Goal: Task Accomplishment & Management: Use online tool/utility

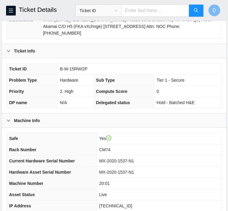
scroll to position [214, 0]
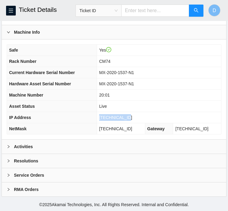
drag, startPoint x: 105, startPoint y: 118, endPoint x: 133, endPoint y: 119, distance: 28.6
click at [133, 119] on td "[TECHNICAL_ID]" at bounding box center [159, 117] width 125 height 11
copy span "[TECHNICAL_ID]"
drag, startPoint x: 106, startPoint y: 131, endPoint x: 130, endPoint y: 126, distance: 24.7
click at [115, 130] on span "255.255.255.128" at bounding box center [115, 128] width 33 height 5
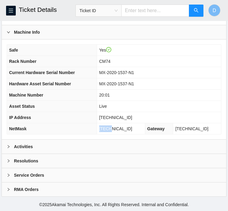
click at [104, 131] on td "255.255.255.128" at bounding box center [121, 128] width 48 height 11
drag, startPoint x: 106, startPoint y: 129, endPoint x: 139, endPoint y: 130, distance: 33.7
click at [139, 130] on td "255.255.255.128" at bounding box center [121, 128] width 48 height 11
copy span "255.255.255.128"
drag, startPoint x: 105, startPoint y: 97, endPoint x: 120, endPoint y: 99, distance: 15.3
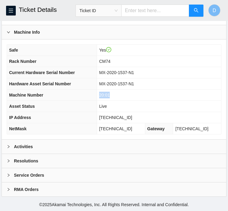
click at [120, 99] on td "20:01" at bounding box center [159, 95] width 125 height 11
copy span "20:01"
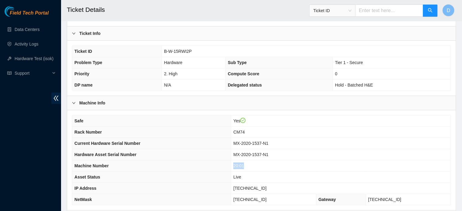
scroll to position [113, 0]
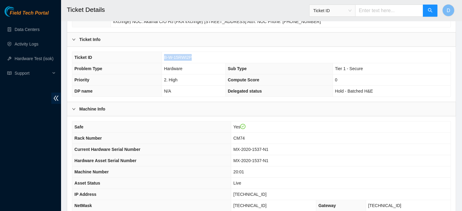
drag, startPoint x: 164, startPoint y: 56, endPoint x: 193, endPoint y: 61, distance: 29.6
click at [193, 61] on td "B-W-15RWI2P" at bounding box center [306, 57] width 289 height 11
copy span "B-W-15RWI2P"
click at [41, 61] on link "Hardware Test (isok)" at bounding box center [34, 58] width 39 height 5
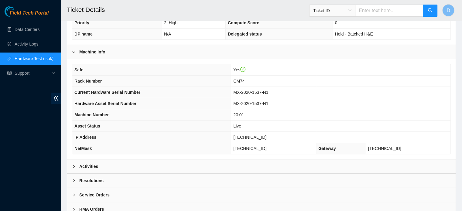
scroll to position [192, 0]
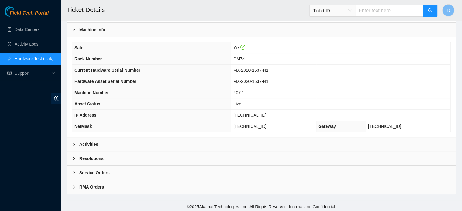
click at [91, 155] on b "Resolutions" at bounding box center [91, 158] width 24 height 7
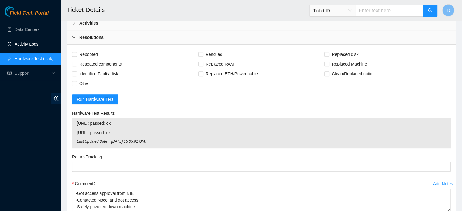
scroll to position [314, 0]
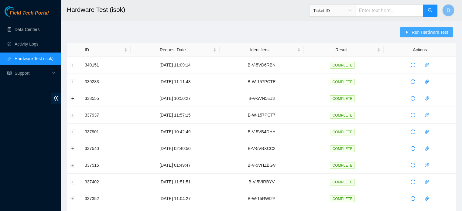
click at [408, 36] on button "Run Hardware Test" at bounding box center [426, 32] width 53 height 10
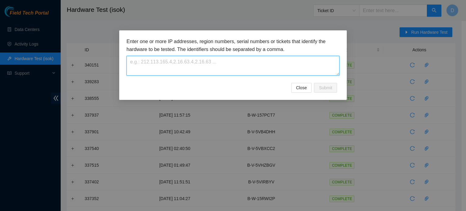
click at [237, 74] on textarea at bounding box center [233, 66] width 213 height 20
paste textarea "B-W-15RWI2P"
type textarea "B-W-15RWI2P"
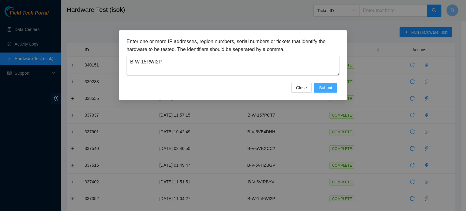
click at [322, 86] on span "Submit" at bounding box center [325, 87] width 13 height 7
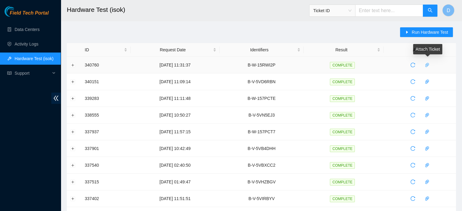
click at [431, 65] on span "paper-clip" at bounding box center [426, 65] width 9 height 5
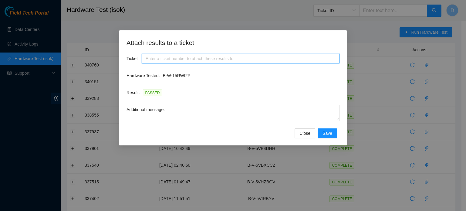
click at [204, 59] on input "Ticket" at bounding box center [241, 59] width 198 height 10
paste input "B-W-15RWI2P"
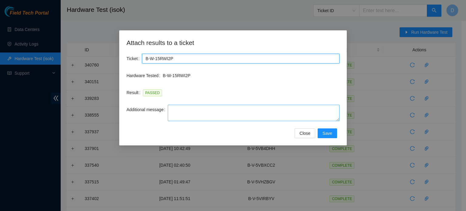
type input "B-W-15RWI2P"
click at [195, 107] on textarea "Additional message" at bounding box center [254, 113] width 172 height 16
paste textarea "-Got access approval from NIE -Contacted Nocc, and got access -Safely powered d…"
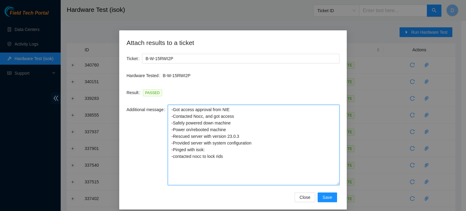
drag, startPoint x: 338, startPoint y: 123, endPoint x: 314, endPoint y: 171, distance: 53.4
click at [333, 185] on textarea "-Got access approval from NIE -Contacted Nocc, and got access -Safely powered d…" at bounding box center [254, 145] width 172 height 80
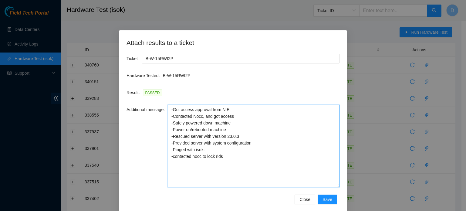
click at [227, 131] on textarea "-Got access approval from NIE -Contacted Nocc, and got access -Safely powered d…" at bounding box center [254, 146] width 172 height 83
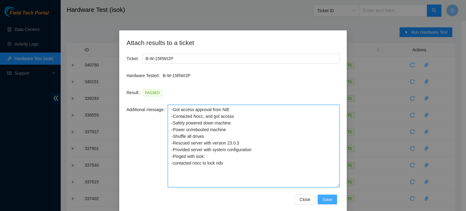
type textarea "-Got access approval from NIE -Contacted Nocc, and got access -Safely powered d…"
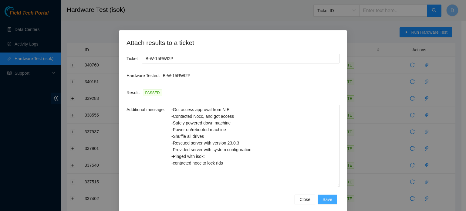
click at [323, 198] on span "Save" at bounding box center [328, 199] width 10 height 7
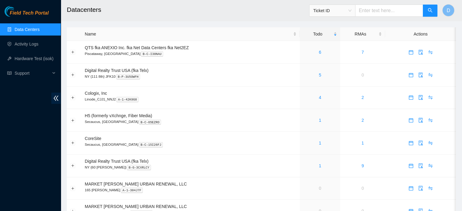
click at [0, 107] on div "Field Tech Portal Data Centers Activity Logs Hardware Test (isok) Support" at bounding box center [30, 108] width 61 height 205
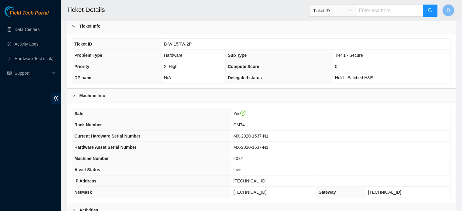
scroll to position [192, 0]
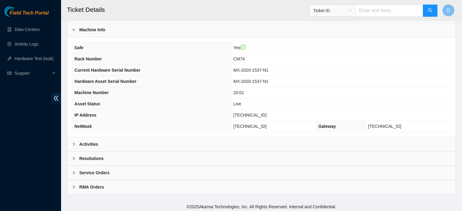
click at [96, 157] on b "Resolutions" at bounding box center [91, 158] width 24 height 7
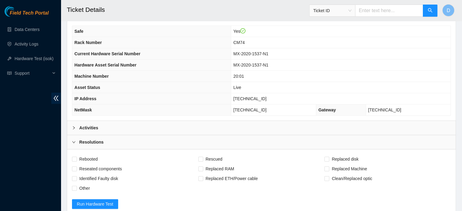
scroll to position [253, 0]
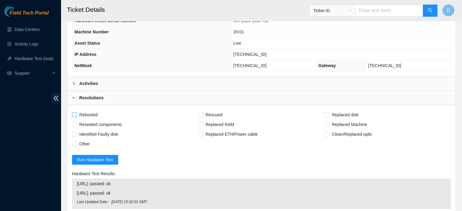
click at [90, 113] on span "Rebooted" at bounding box center [88, 115] width 23 height 10
click at [76, 113] on input "Rebooted" at bounding box center [74, 114] width 4 height 4
checkbox input "true"
click at [210, 113] on span "Rescued" at bounding box center [214, 115] width 22 height 10
click at [203, 113] on input "Rescued" at bounding box center [200, 114] width 4 height 4
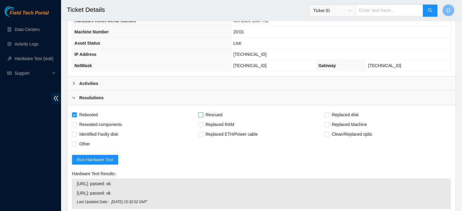
checkbox input "true"
click at [106, 122] on span "Reseated components" at bounding box center [100, 125] width 47 height 10
click at [76, 122] on input "Reseated components" at bounding box center [74, 124] width 4 height 4
checkbox input "true"
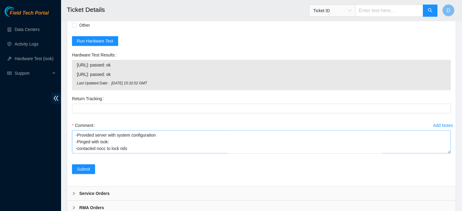
scroll to position [392, 0]
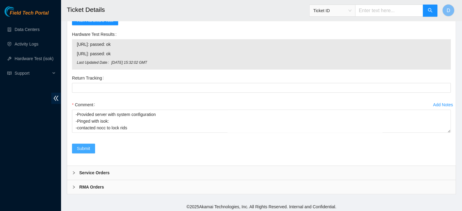
click at [83, 145] on span "Submit" at bounding box center [83, 148] width 13 height 7
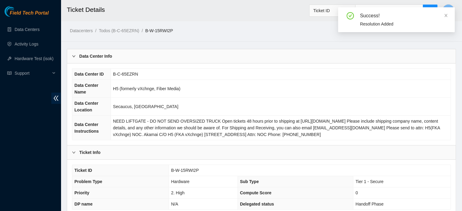
scroll to position [192, 0]
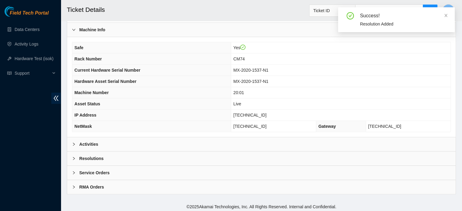
click at [131, 156] on div "Resolutions" at bounding box center [261, 159] width 388 height 14
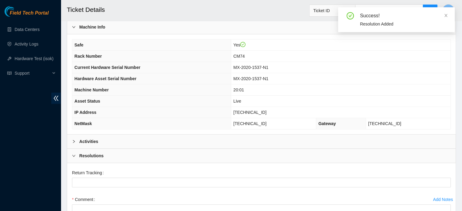
scroll to position [138, 0]
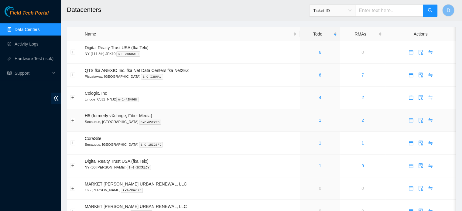
click at [317, 120] on div "1" at bounding box center [320, 120] width 34 height 7
